Goal: Transaction & Acquisition: Purchase product/service

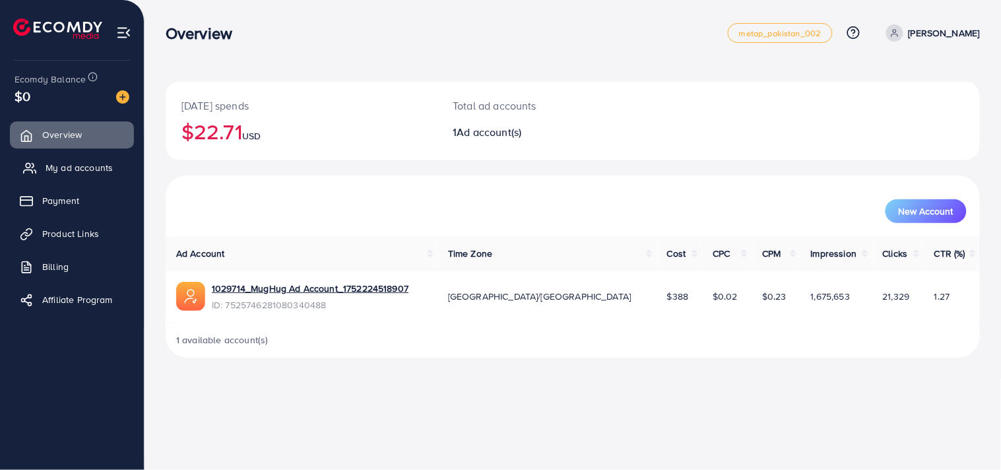
click at [81, 160] on link "My ad accounts" at bounding box center [72, 167] width 124 height 26
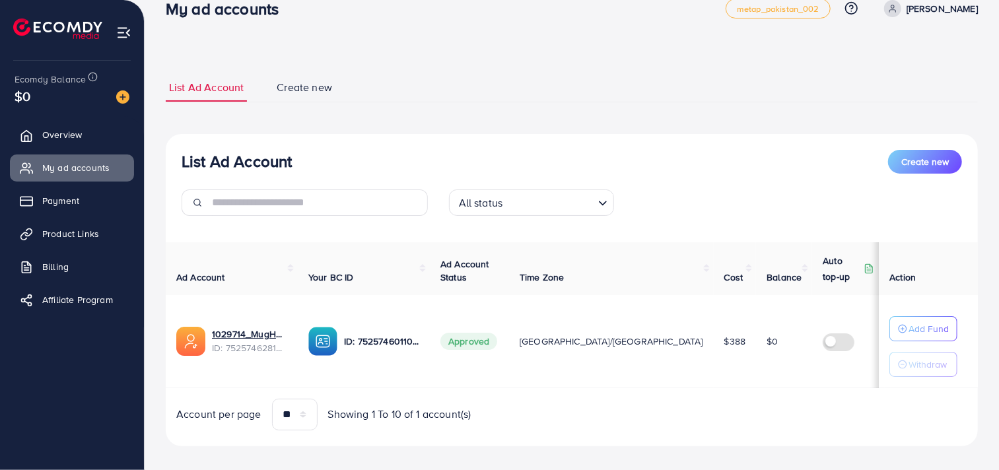
scroll to position [37, 0]
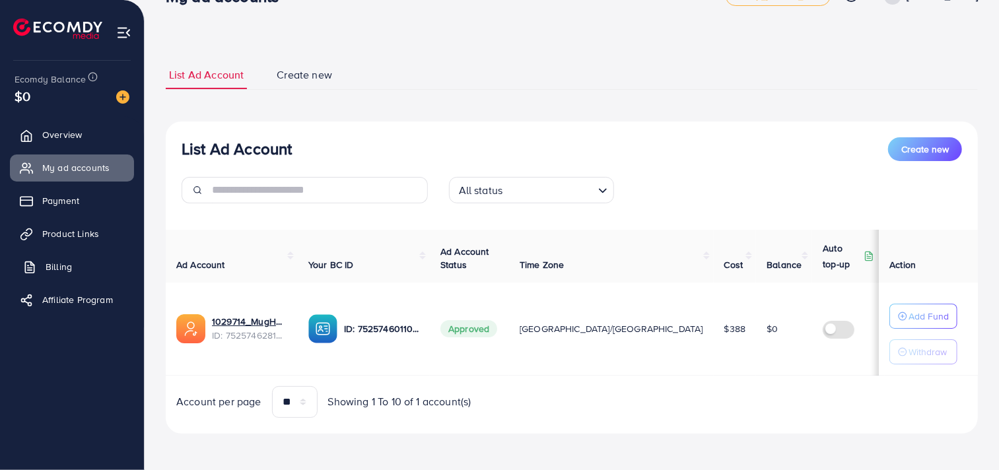
click at [69, 267] on span "Billing" at bounding box center [59, 266] width 26 height 13
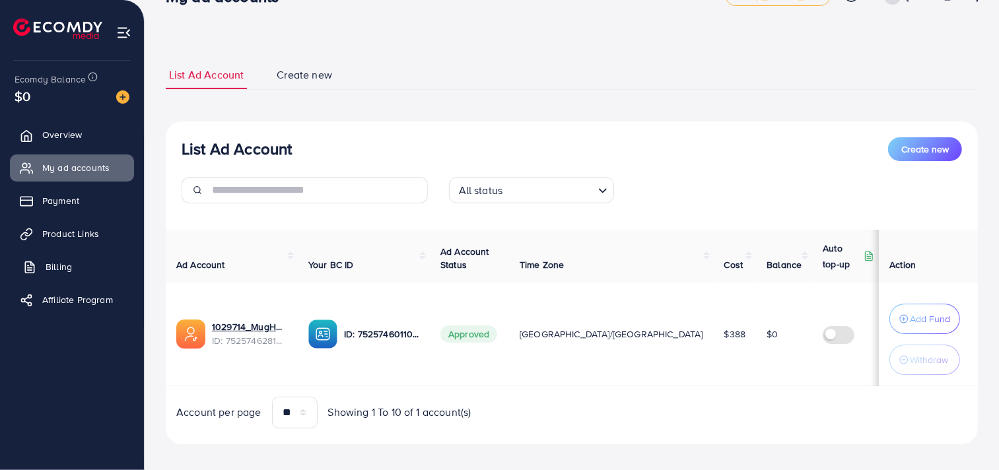
click at [63, 266] on span "Billing" at bounding box center [59, 266] width 26 height 13
click at [68, 268] on span "Billing" at bounding box center [59, 266] width 26 height 13
click at [208, 260] on span "Ad Account" at bounding box center [200, 264] width 49 height 13
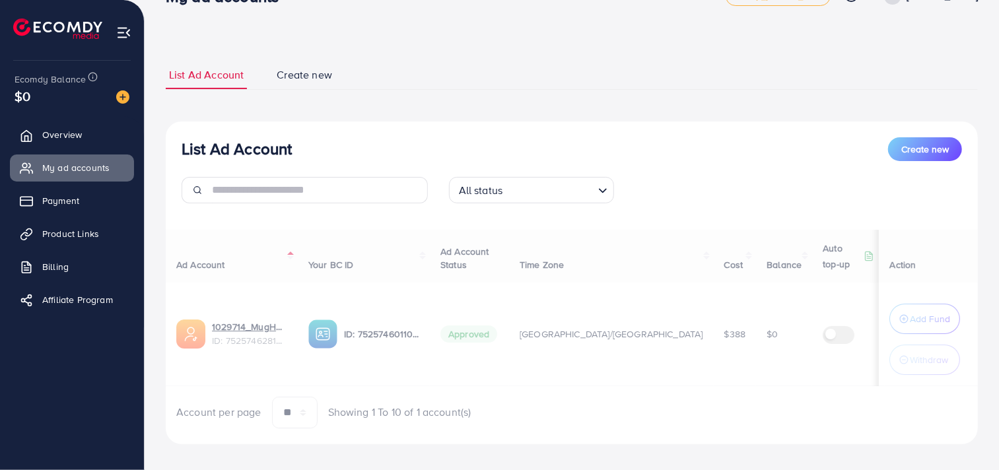
click at [208, 260] on div "Ad Account Your BC ID Ad Account Status Time Zone Cost Balance Auto top-up Thre…" at bounding box center [572, 329] width 812 height 199
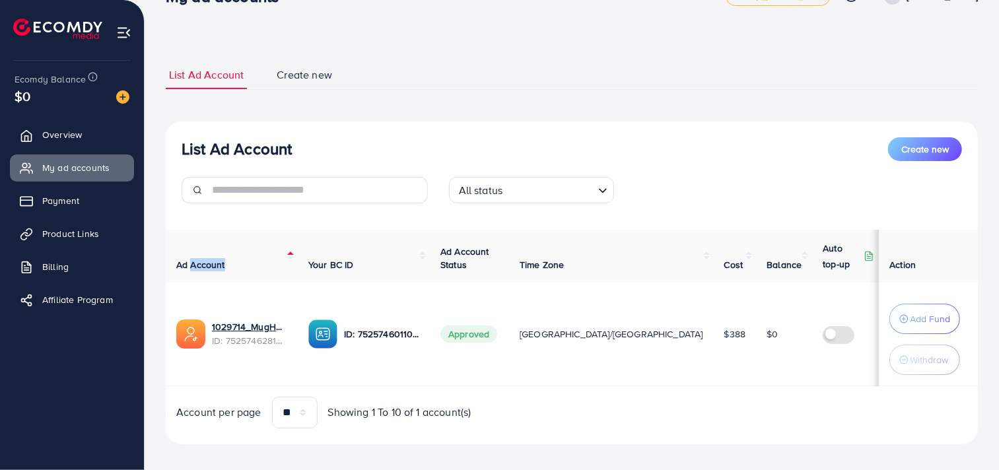
click at [208, 260] on span "Ad Account" at bounding box center [200, 264] width 49 height 13
click at [208, 260] on div "Ad Account Your BC ID Ad Account Status Time Zone Cost Balance Auto top-up Thre…" at bounding box center [572, 329] width 812 height 199
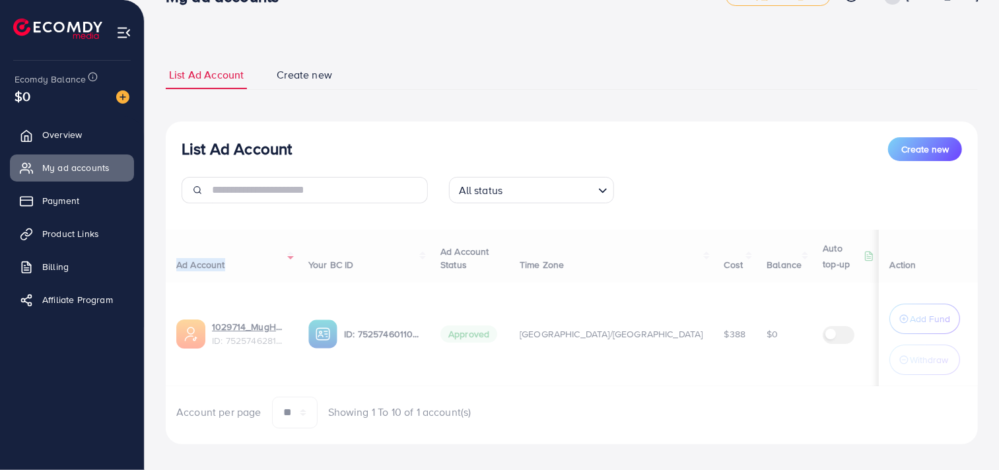
click at [208, 260] on div "Ad Account Your BC ID Ad Account Status Time Zone Cost Balance Auto top-up Thre…" at bounding box center [572, 329] width 812 height 199
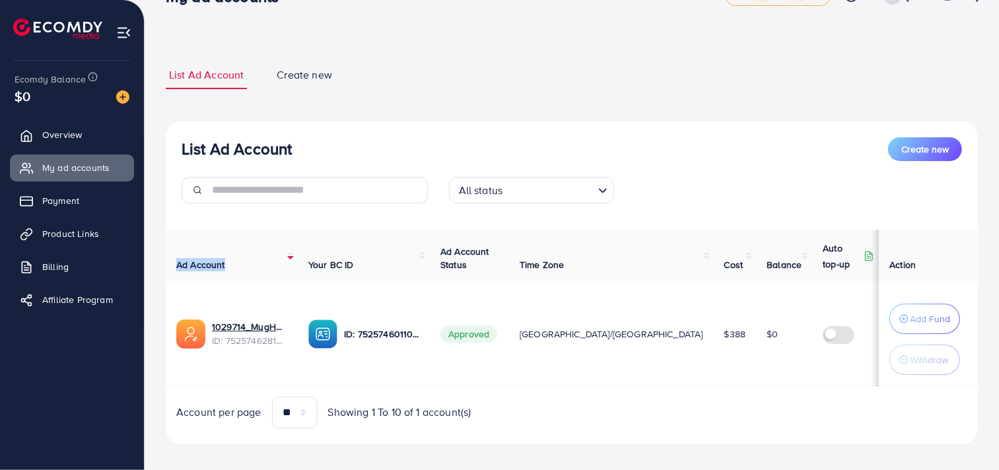
click at [208, 260] on span "Ad Account" at bounding box center [200, 264] width 49 height 13
click at [208, 260] on div "Ad Account Your BC ID Ad Account Status Time Zone Cost Balance Auto top-up Thre…" at bounding box center [572, 329] width 812 height 199
click at [208, 260] on span "Ad Account" at bounding box center [200, 264] width 49 height 13
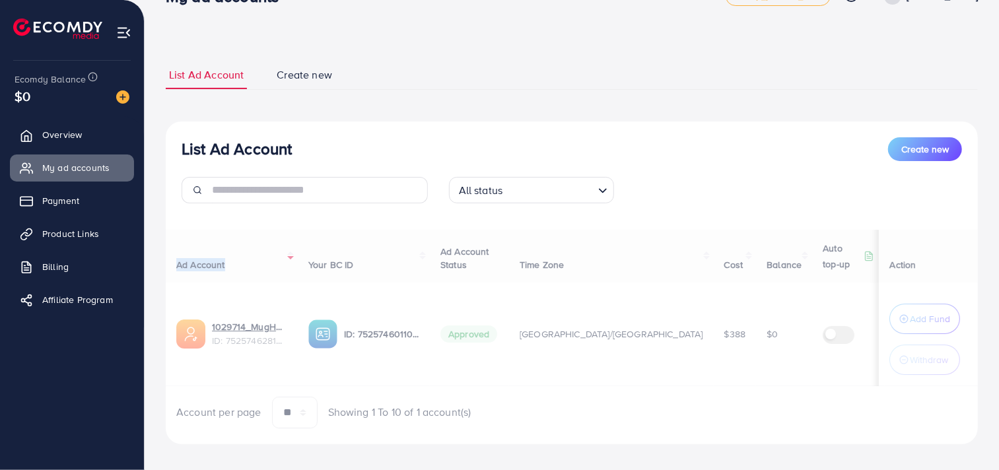
click at [208, 260] on div "Ad Account Your BC ID Ad Account Status Time Zone Cost Balance Auto top-up Thre…" at bounding box center [572, 329] width 812 height 199
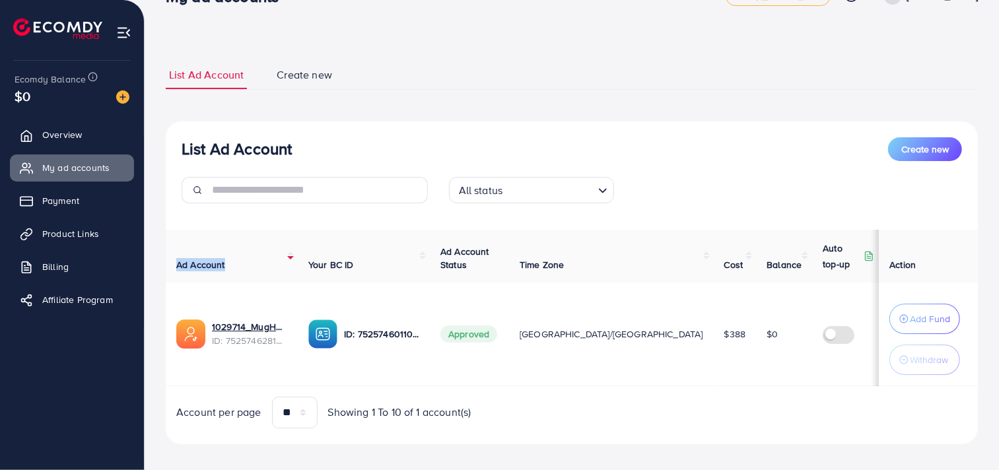
click at [295, 255] on th "Ad Account" at bounding box center [232, 256] width 132 height 53
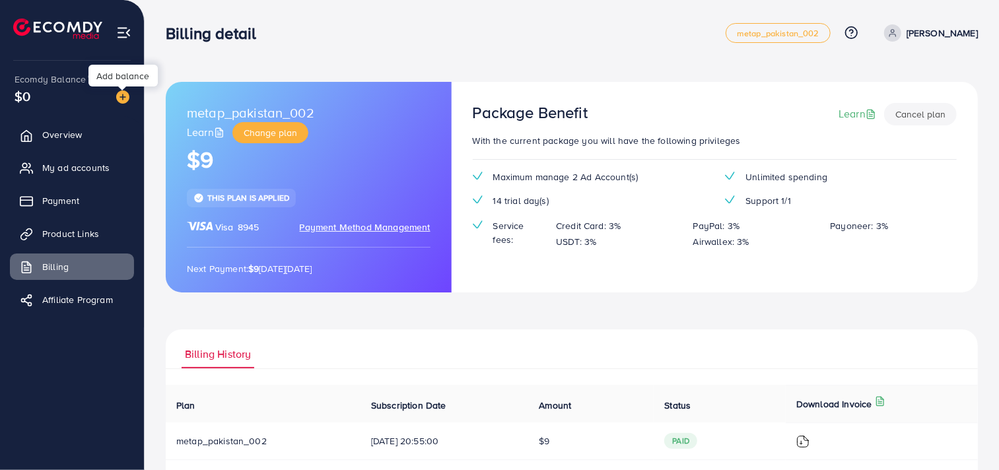
click at [117, 95] on img at bounding box center [122, 96] width 13 height 13
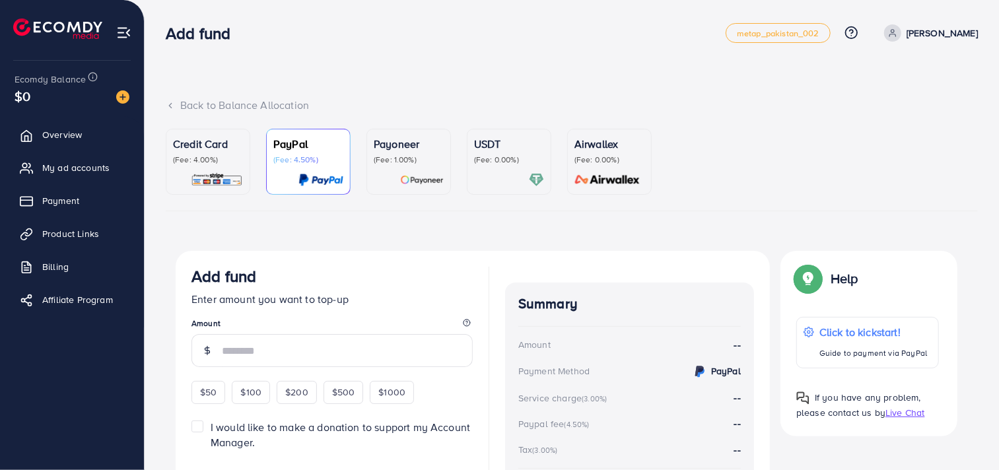
click at [213, 162] on p "(Fee: 4.00%)" at bounding box center [208, 159] width 70 height 11
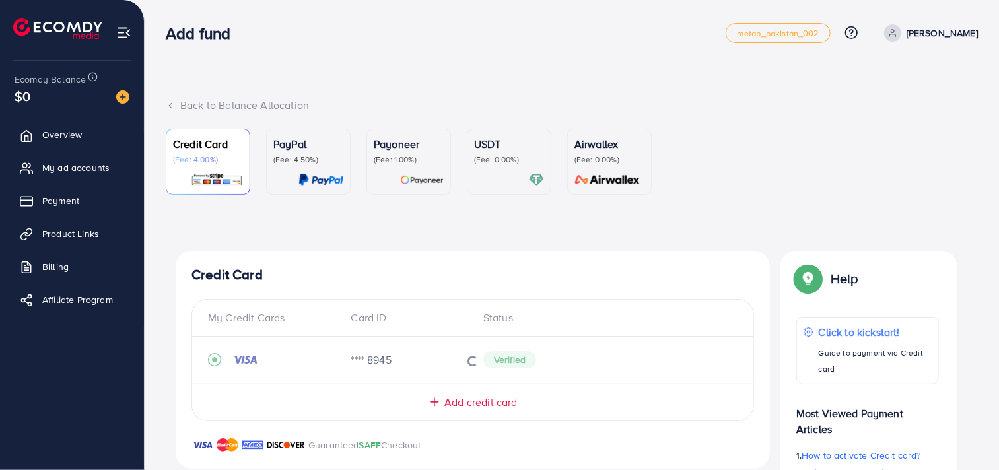
scroll to position [73, 0]
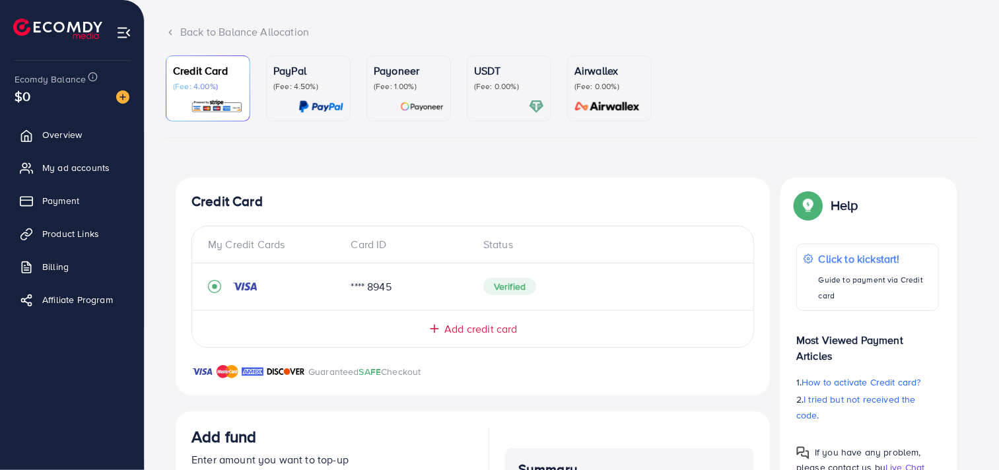
click at [486, 330] on span "Add credit card" at bounding box center [480, 328] width 73 height 15
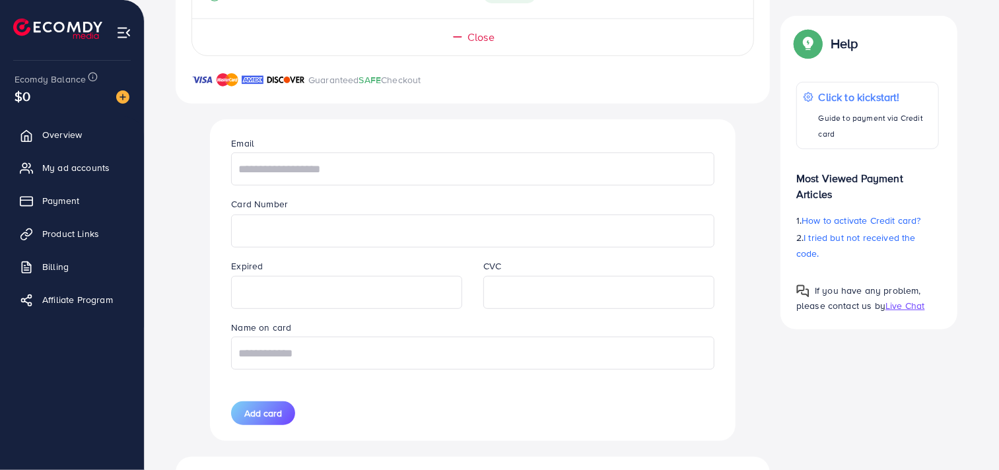
scroll to position [366, 0]
click at [310, 173] on input "text" at bounding box center [472, 167] width 482 height 33
type input "**********"
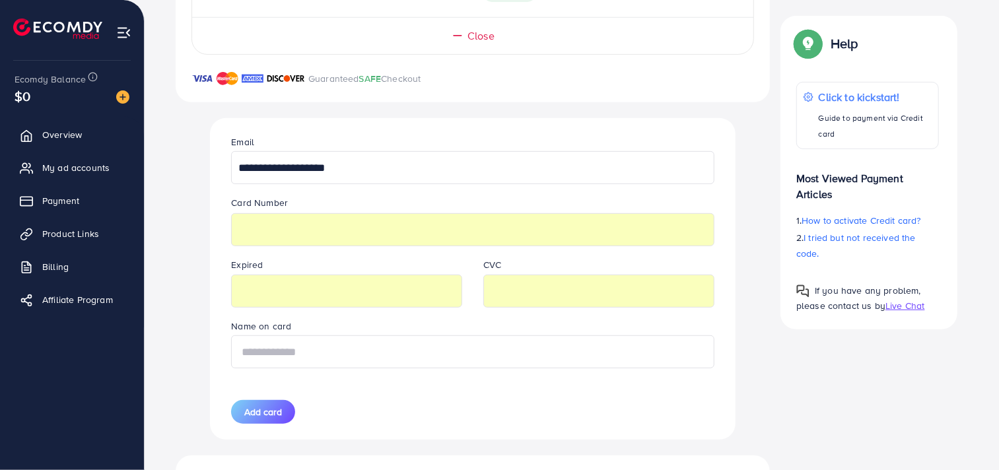
click at [357, 362] on input "text" at bounding box center [472, 351] width 482 height 33
type input "**********"
click at [273, 405] on span "Add card" at bounding box center [263, 411] width 38 height 13
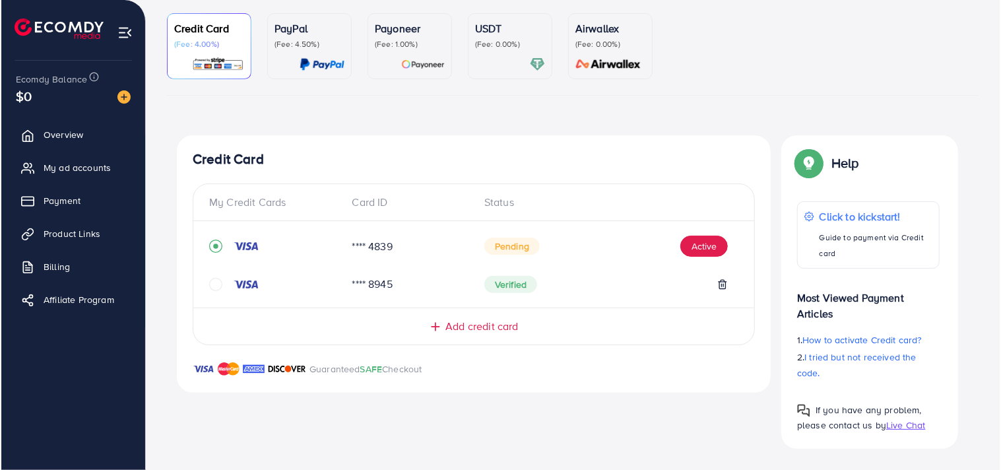
scroll to position [115, 0]
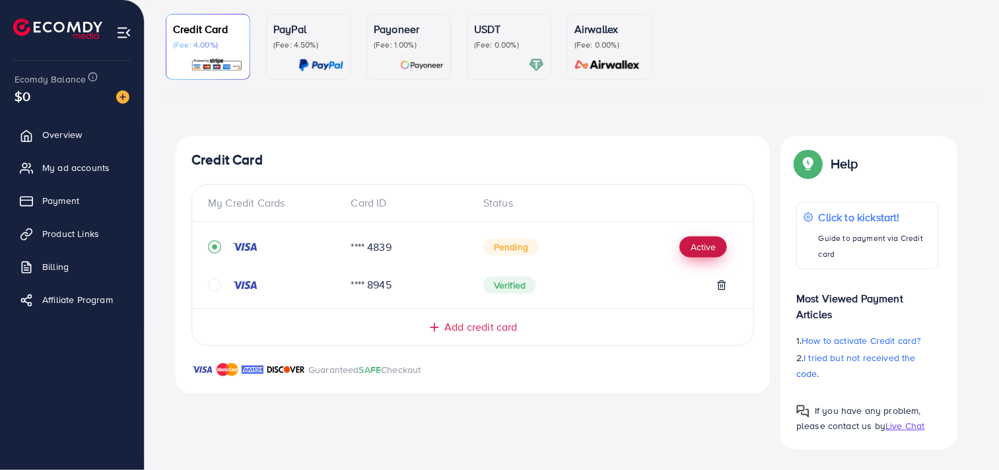
click at [700, 247] on button "Active" at bounding box center [703, 246] width 48 height 21
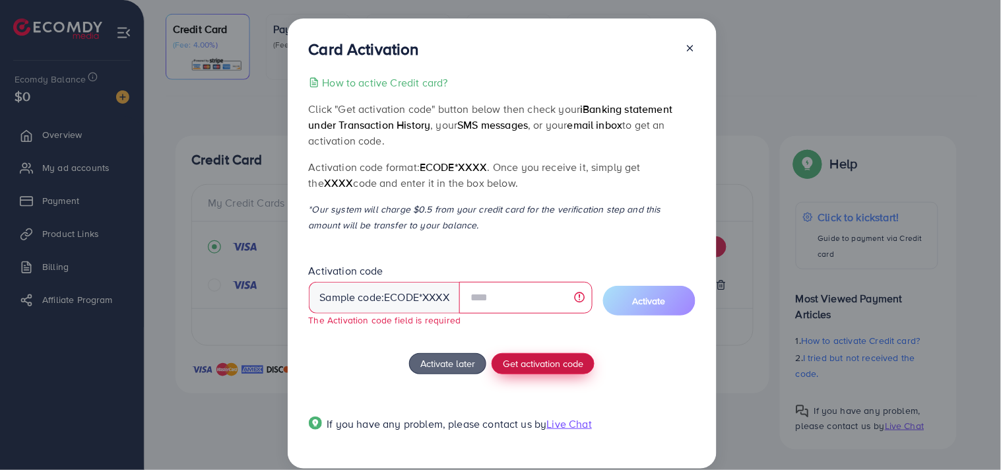
click at [537, 358] on button "Get activation code" at bounding box center [543, 363] width 103 height 21
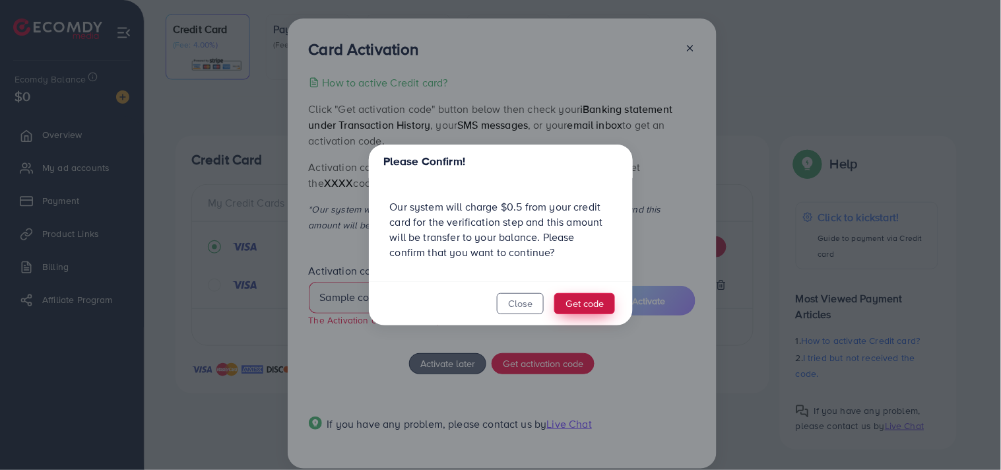
click at [585, 298] on button "Get code" at bounding box center [584, 303] width 61 height 21
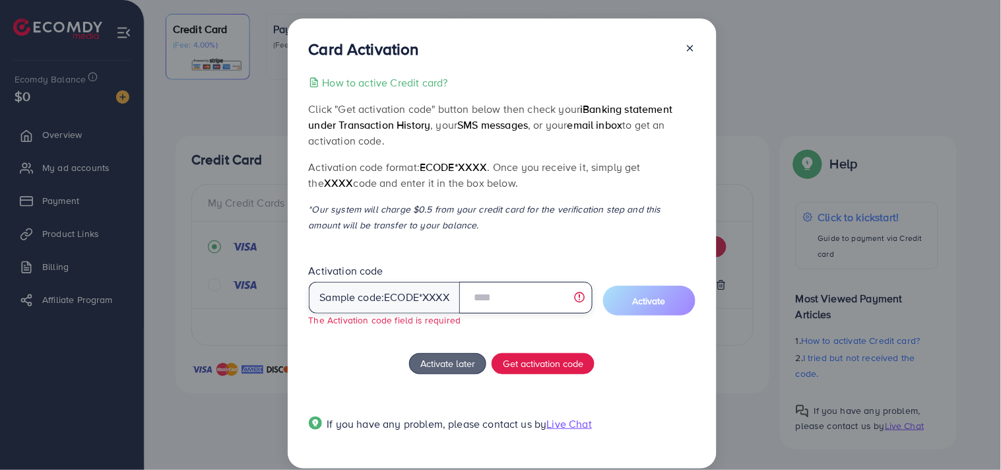
click at [504, 297] on input "text" at bounding box center [525, 298] width 133 height 32
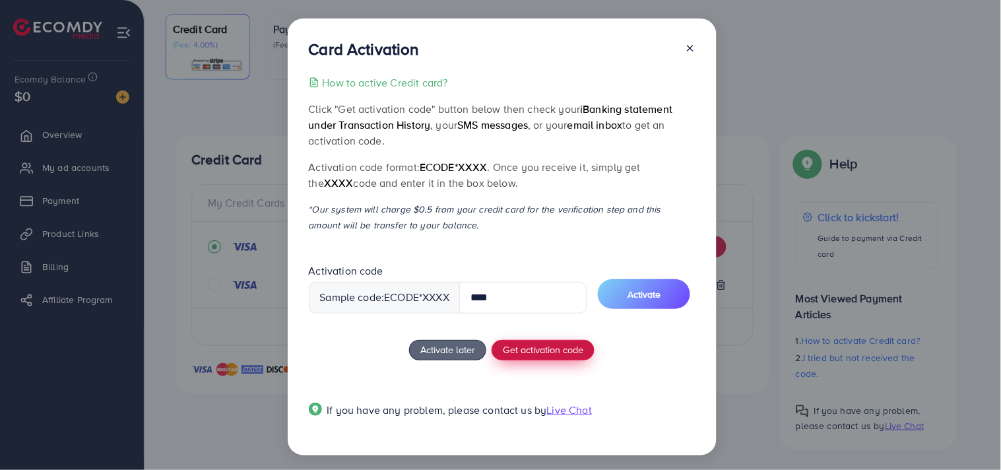
click at [537, 343] on span "Get activation code" at bounding box center [543, 350] width 81 height 14
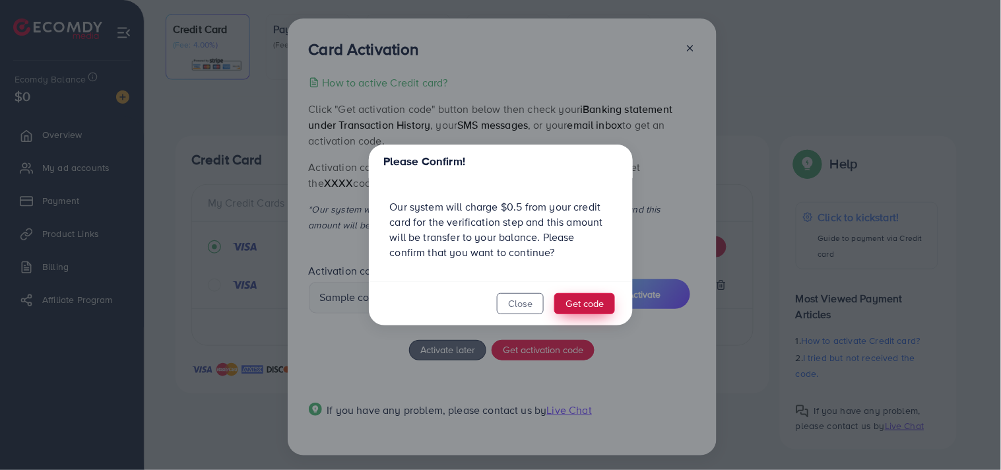
click at [605, 302] on button "Get code" at bounding box center [584, 303] width 61 height 21
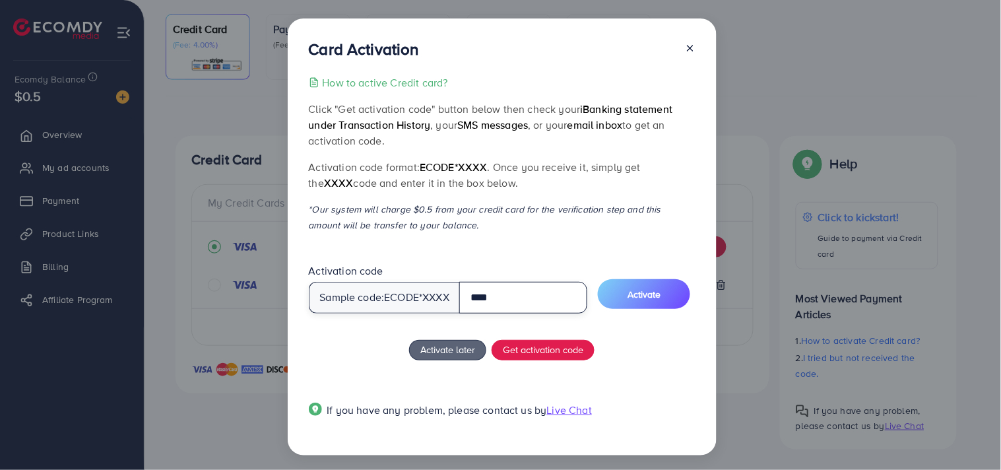
drag, startPoint x: 507, startPoint y: 304, endPoint x: 463, endPoint y: 300, distance: 44.3
click at [463, 300] on input "****" at bounding box center [523, 298] width 128 height 32
type input "****"
click at [657, 288] on span "Activate" at bounding box center [644, 294] width 33 height 13
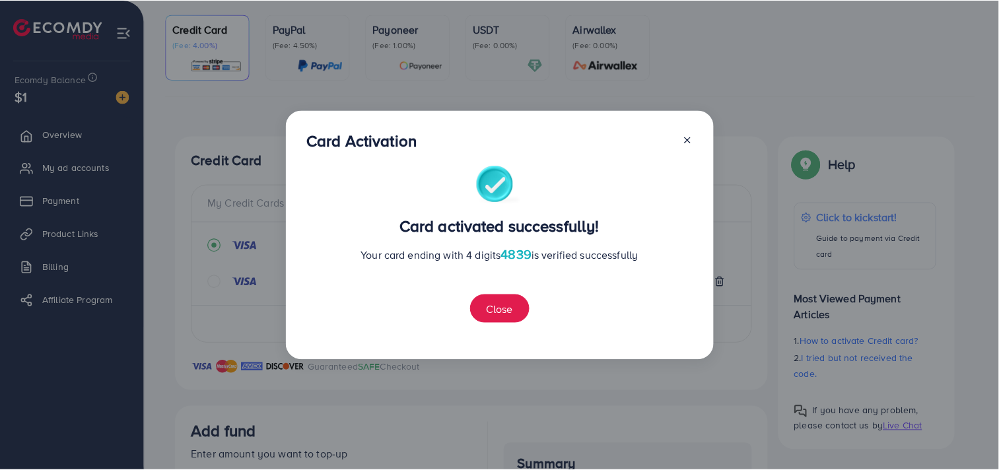
scroll to position [385, 0]
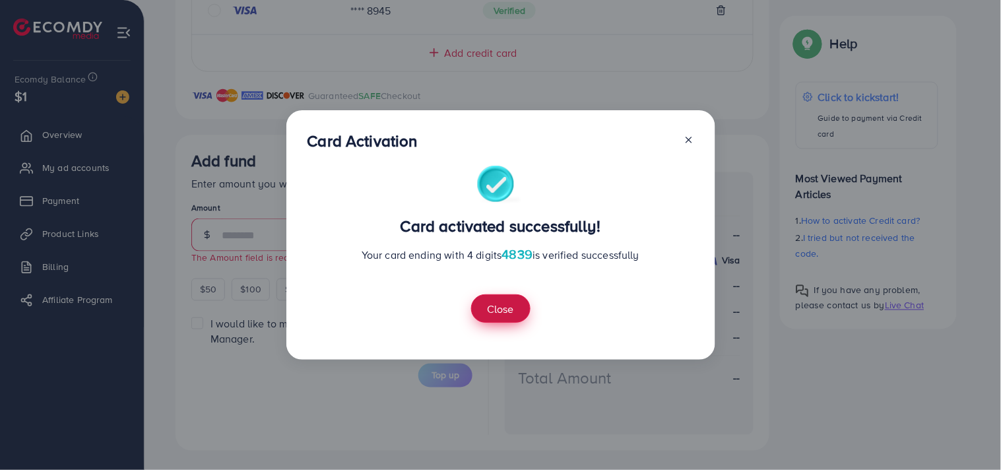
click at [492, 308] on button "Close" at bounding box center [500, 308] width 59 height 28
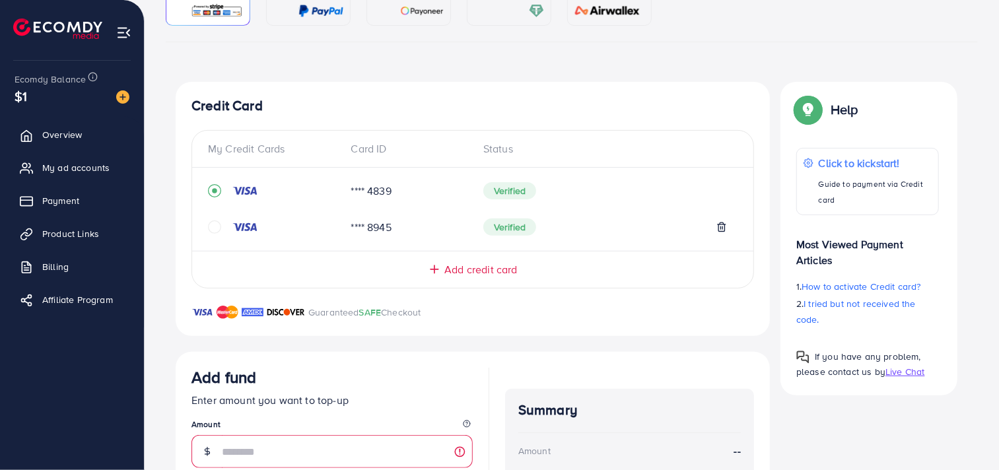
scroll to position [312, 0]
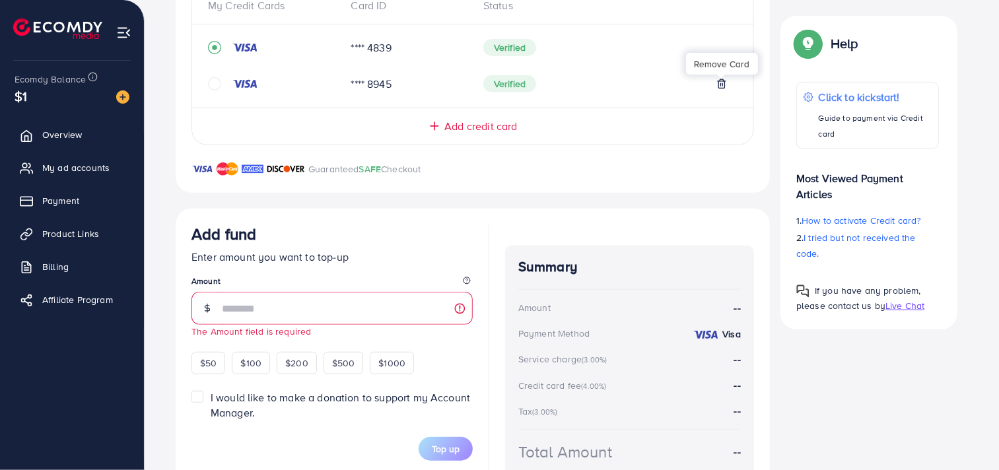
click at [723, 81] on icon at bounding box center [721, 84] width 6 height 9
click at [209, 358] on span "$50" at bounding box center [208, 362] width 16 height 13
type input "**"
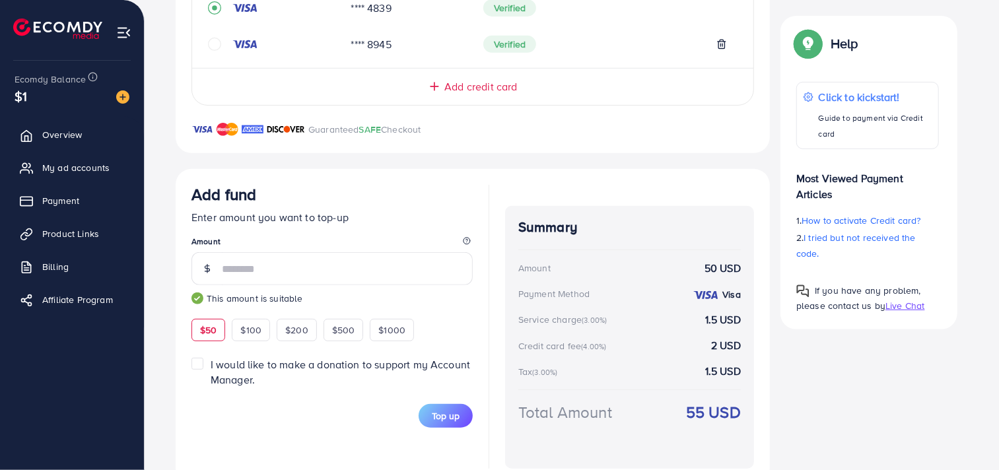
scroll to position [387, 0]
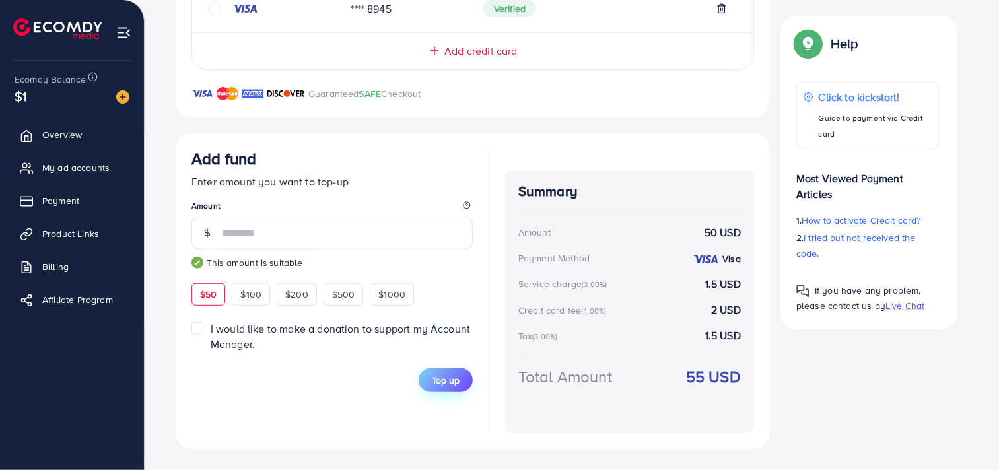
click at [445, 385] on span "Top up" at bounding box center [446, 380] width 28 height 13
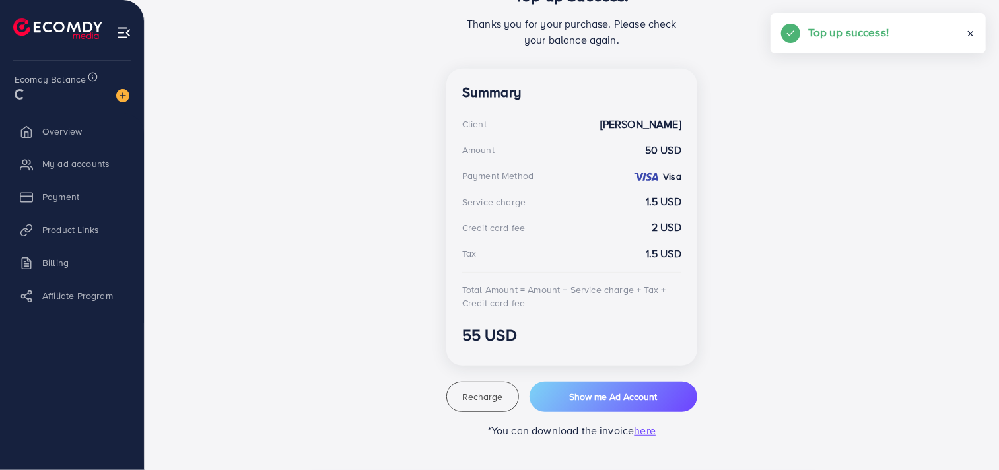
scroll to position [315, 0]
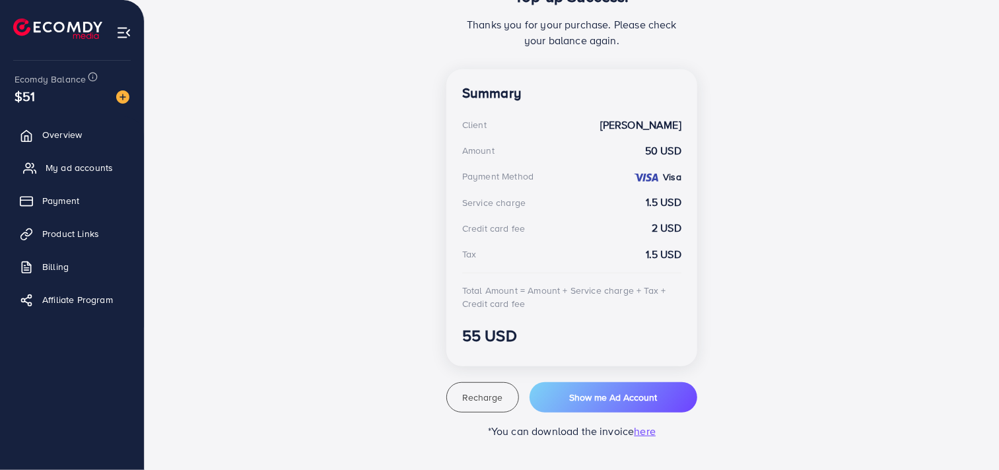
click at [66, 169] on span "My ad accounts" at bounding box center [79, 167] width 67 height 13
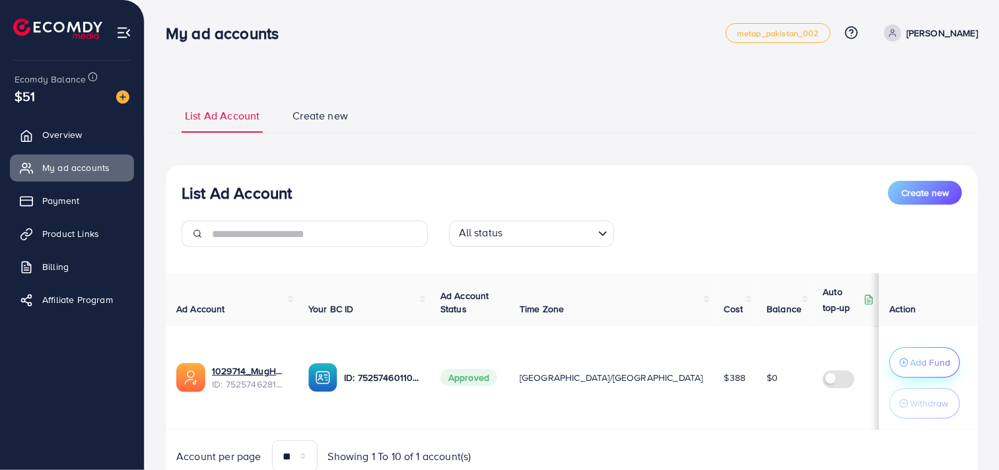
click at [920, 355] on p "Add Fund" at bounding box center [929, 362] width 40 height 16
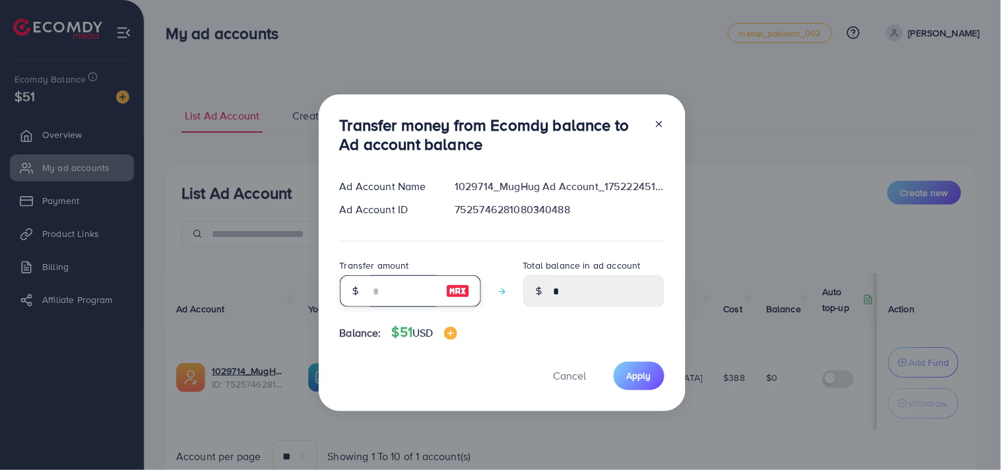
click at [395, 289] on input "number" at bounding box center [403, 291] width 66 height 32
type input "*"
type input "****"
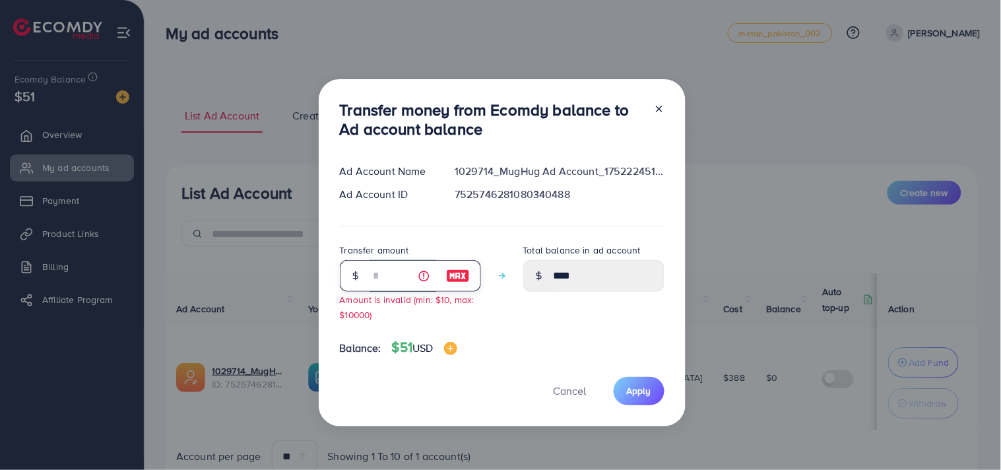
type input "**"
type input "*****"
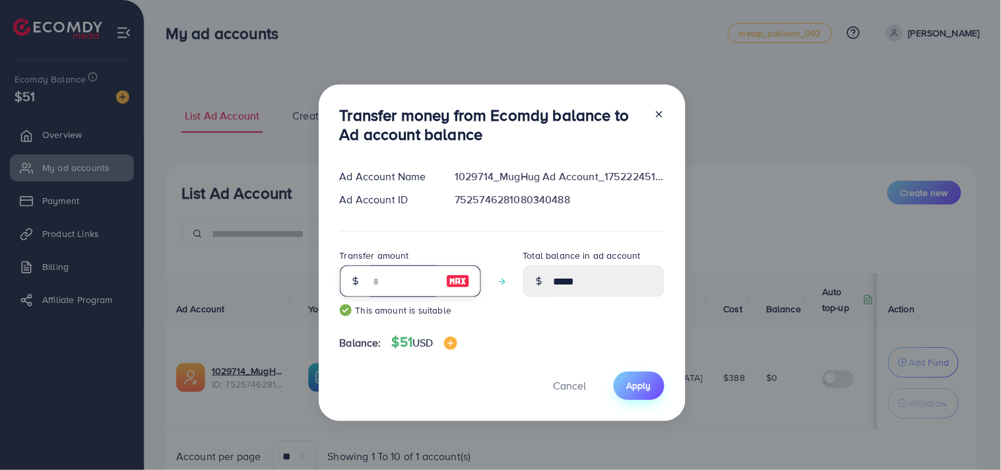
type input "**"
click at [654, 379] on button "Apply" at bounding box center [639, 386] width 51 height 28
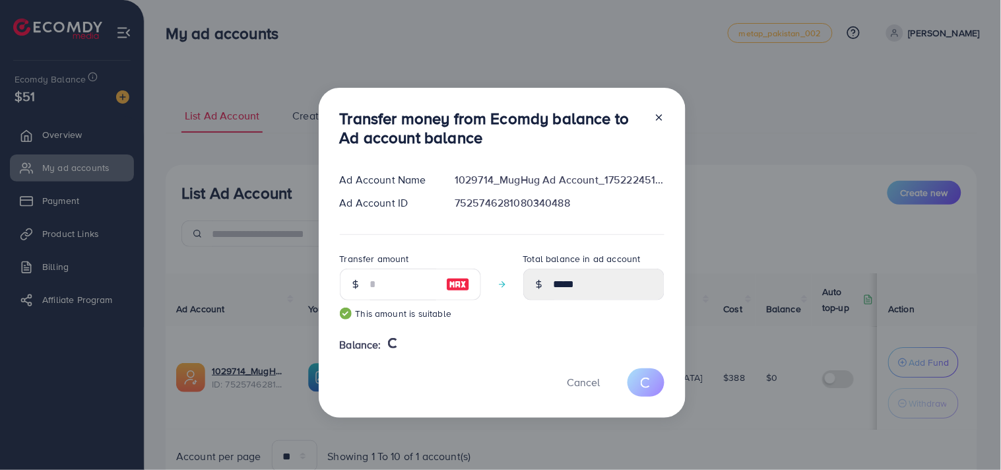
type input "*"
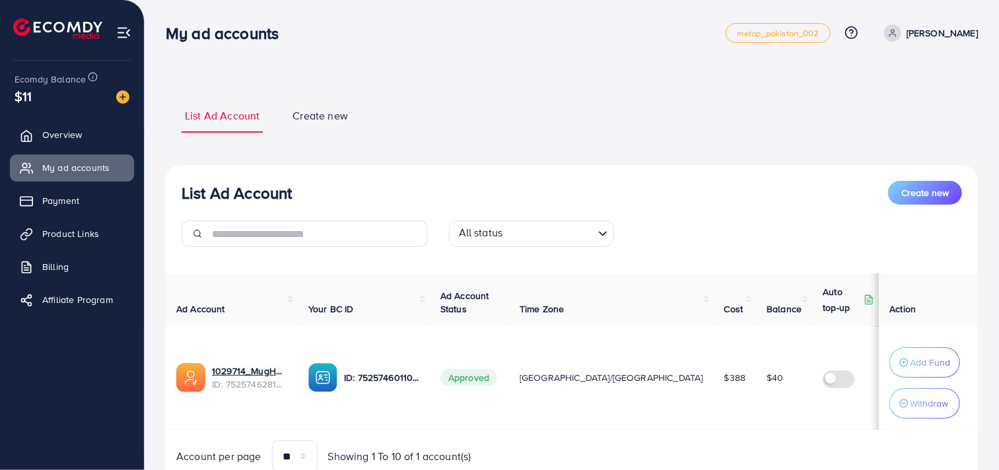
scroll to position [55, 0]
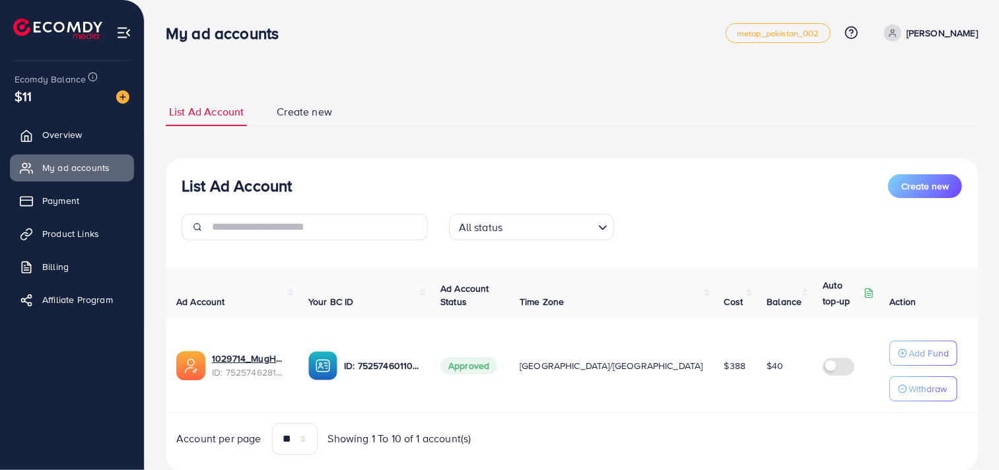
scroll to position [37, 0]
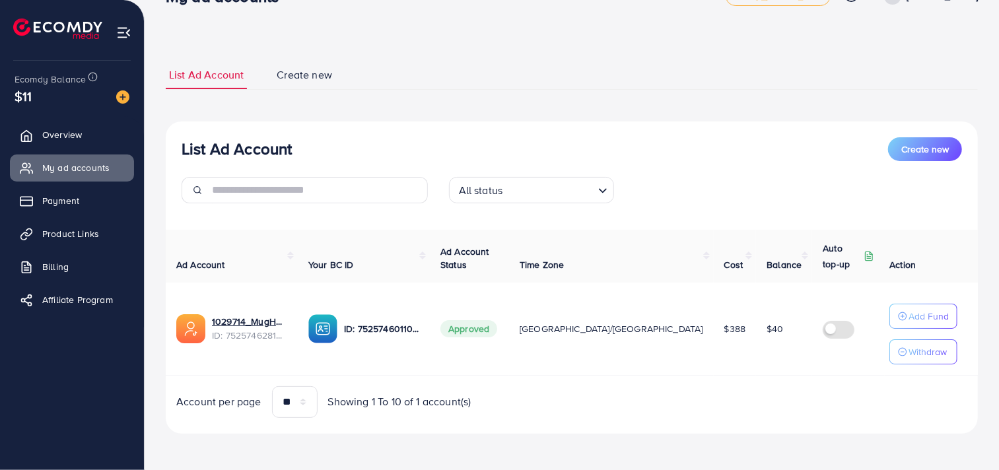
click at [289, 241] on th "Ad Account" at bounding box center [232, 256] width 132 height 53
click at [289, 241] on div "Ad Account Your BC ID Ad Account Status Time Zone Cost Balance Auto top-up Thre…" at bounding box center [572, 324] width 812 height 188
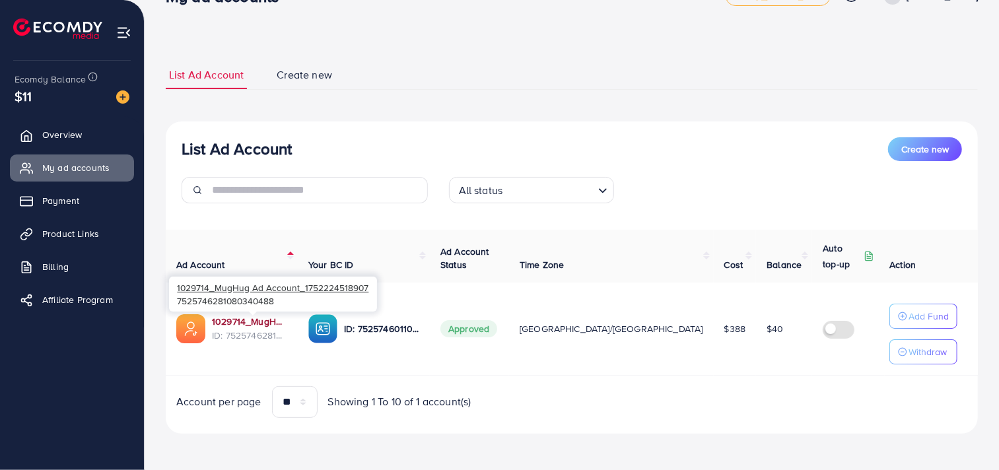
click at [272, 319] on link "1029714_MugHug Ad Account_1752224518907" at bounding box center [249, 321] width 75 height 13
